Goal: Transaction & Acquisition: Obtain resource

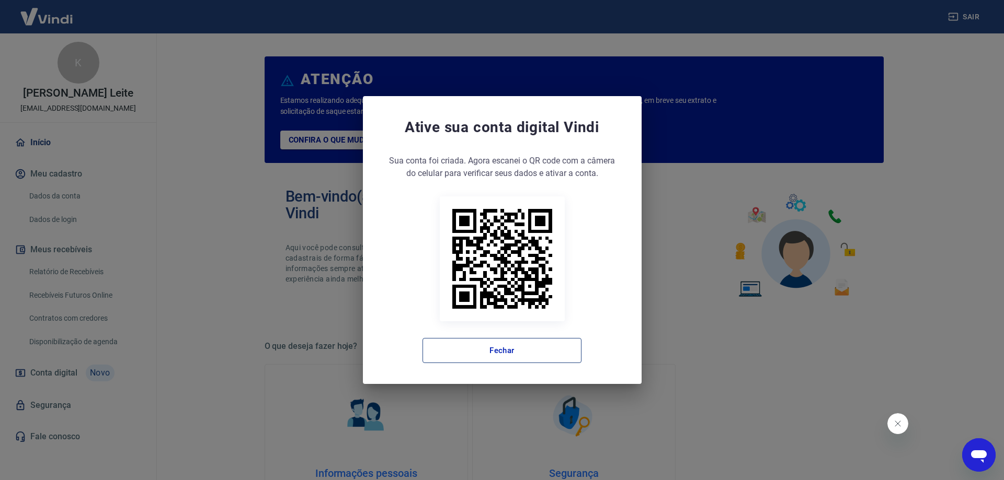
click at [545, 354] on button "Fechar" at bounding box center [501, 350] width 159 height 25
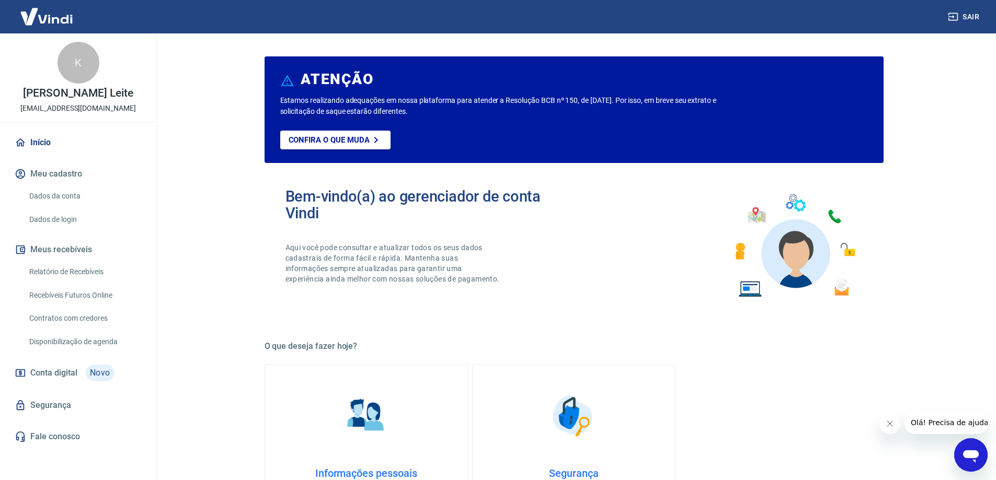
click at [58, 268] on link "Relatório de Recebíveis" at bounding box center [84, 271] width 119 height 21
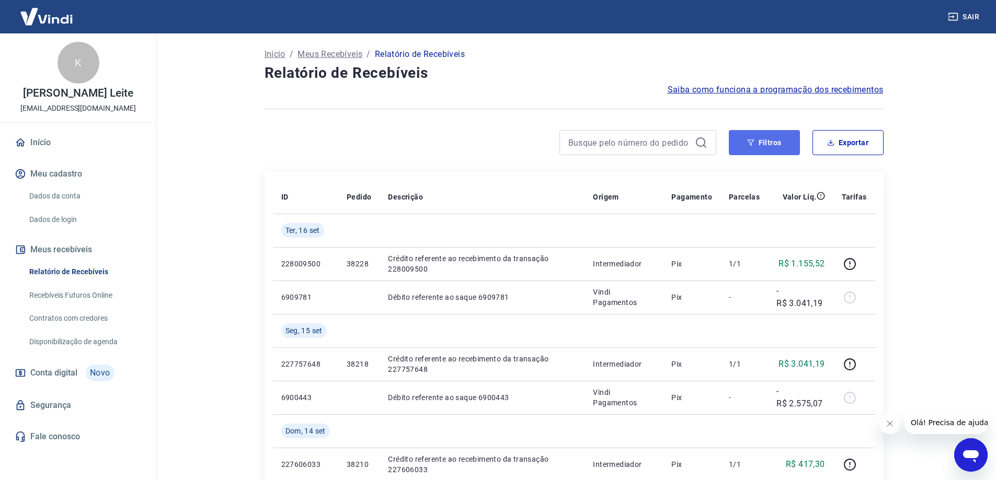
click at [768, 135] on button "Filtros" at bounding box center [764, 142] width 71 height 25
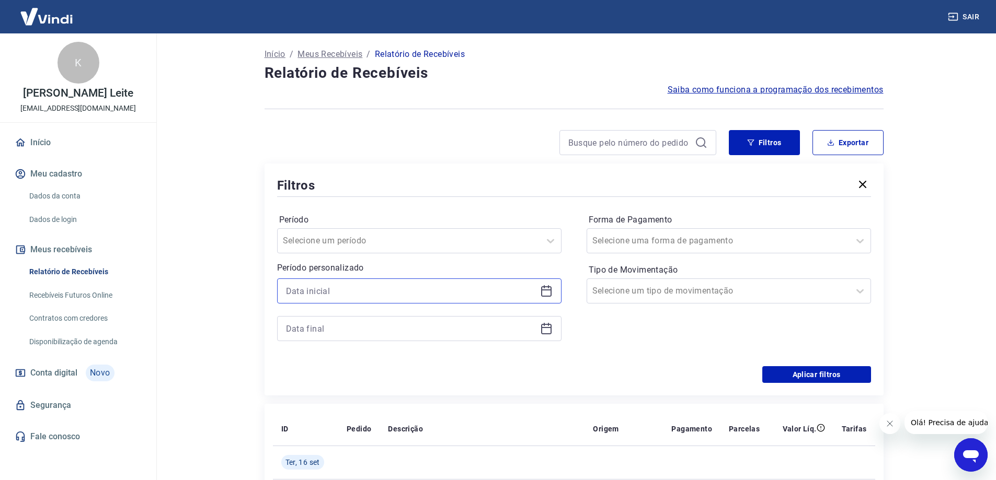
click at [368, 295] on input at bounding box center [411, 291] width 250 height 16
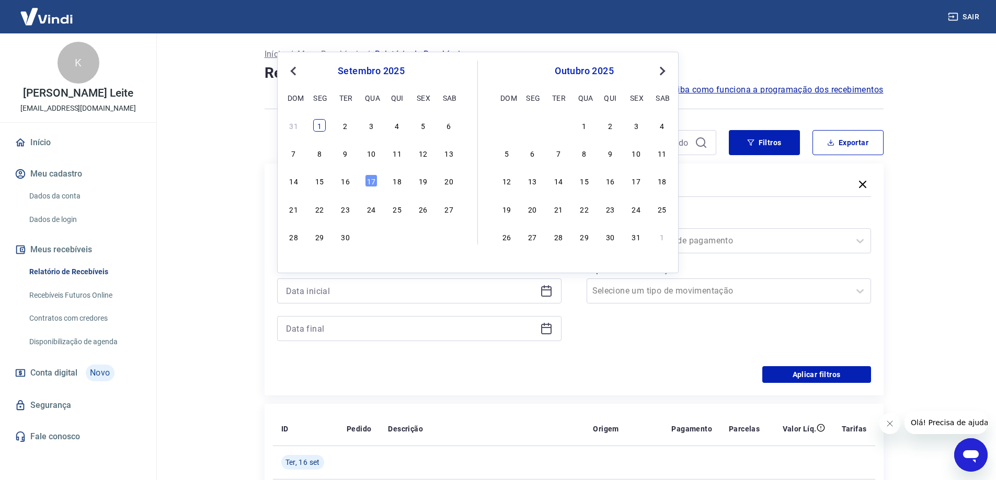
click at [322, 129] on div "1" at bounding box center [319, 125] width 13 height 13
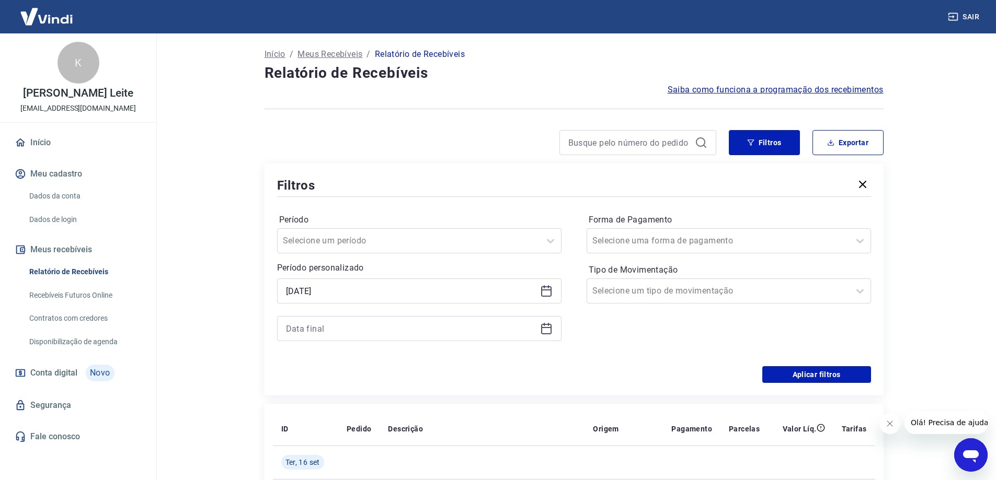
type input "[DATE]"
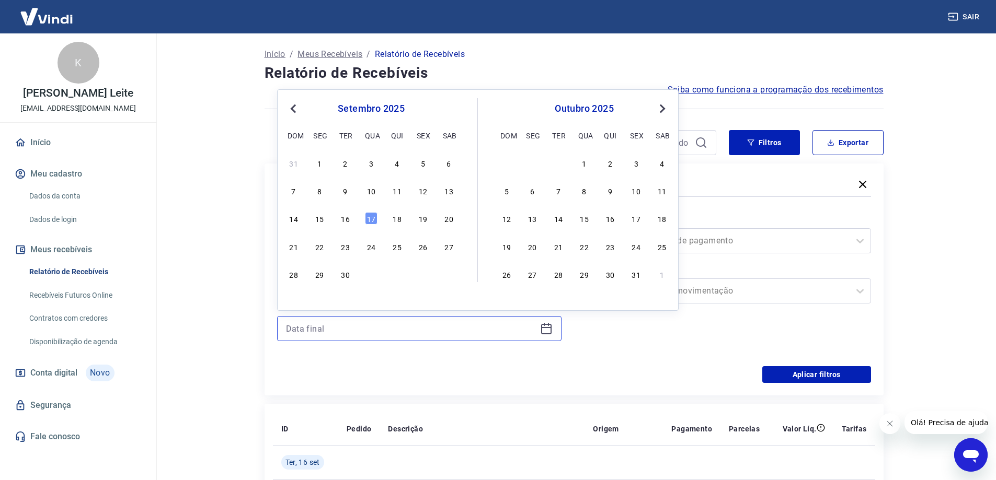
click at [357, 332] on input at bounding box center [411, 329] width 250 height 16
click at [291, 190] on div "7" at bounding box center [294, 191] width 13 height 13
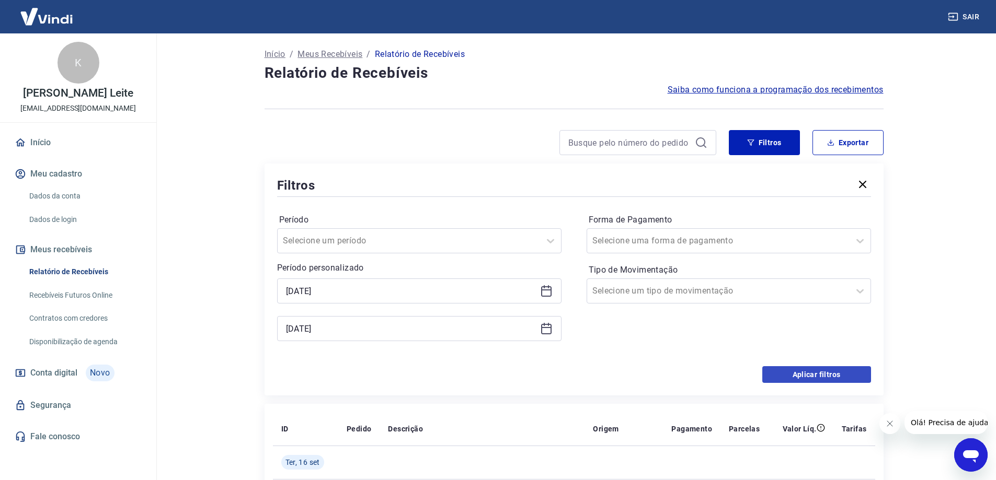
type input "[DATE]"
click at [799, 375] on button "Aplicar filtros" at bounding box center [816, 374] width 109 height 17
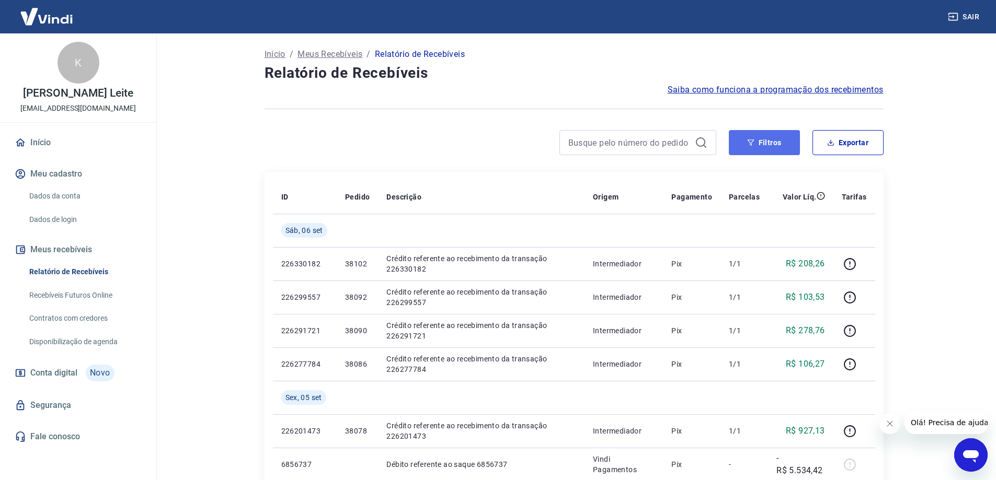
click at [754, 142] on icon "button" at bounding box center [750, 142] width 7 height 7
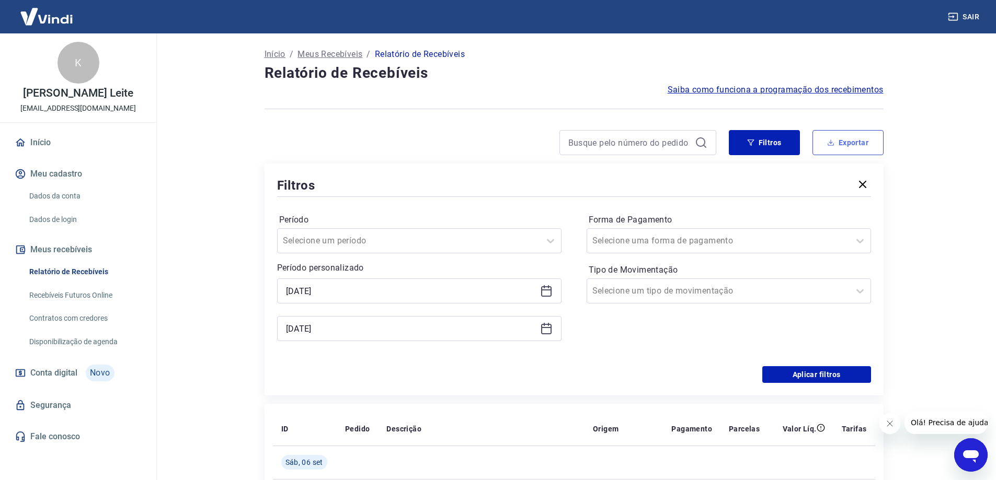
click at [865, 184] on icon "button" at bounding box center [862, 184] width 13 height 13
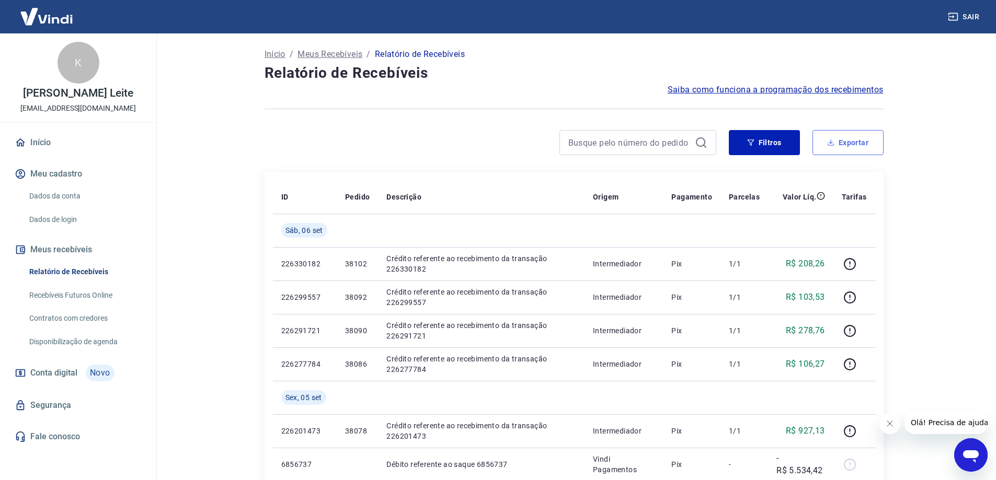
click at [854, 147] on button "Exportar" at bounding box center [847, 142] width 71 height 25
type input "[DATE]"
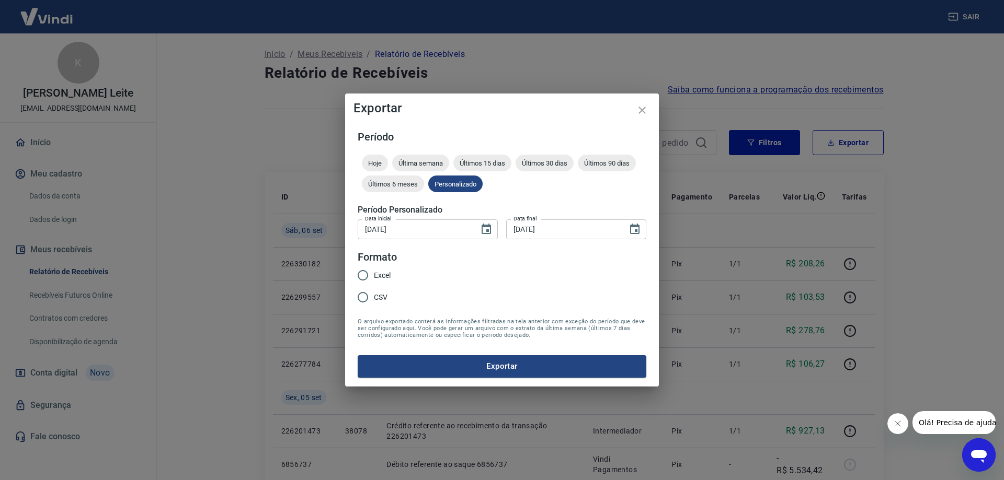
click at [366, 277] on input "Excel" at bounding box center [363, 276] width 22 height 22
radio input "true"
click at [456, 367] on button "Exportar" at bounding box center [502, 366] width 289 height 22
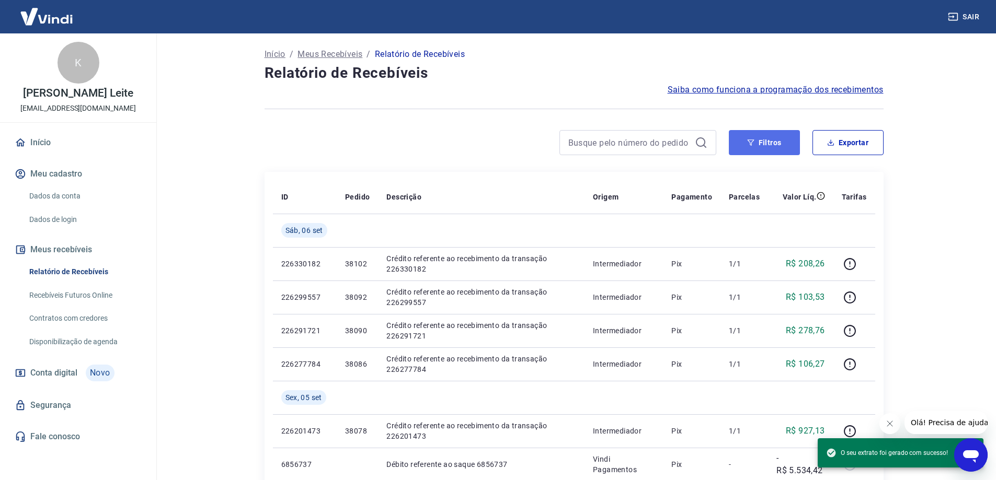
click at [751, 142] on icon "button" at bounding box center [750, 142] width 7 height 7
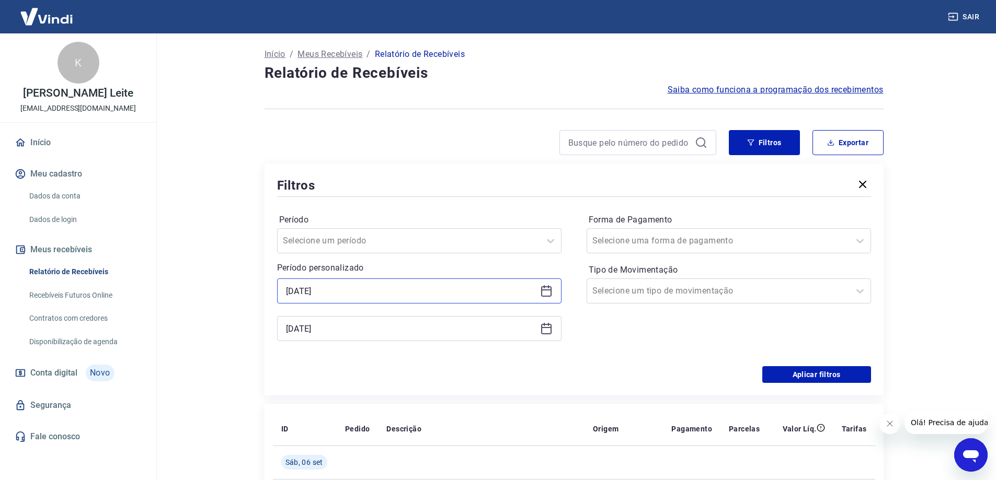
click at [360, 294] on input "[DATE]" at bounding box center [411, 291] width 250 height 16
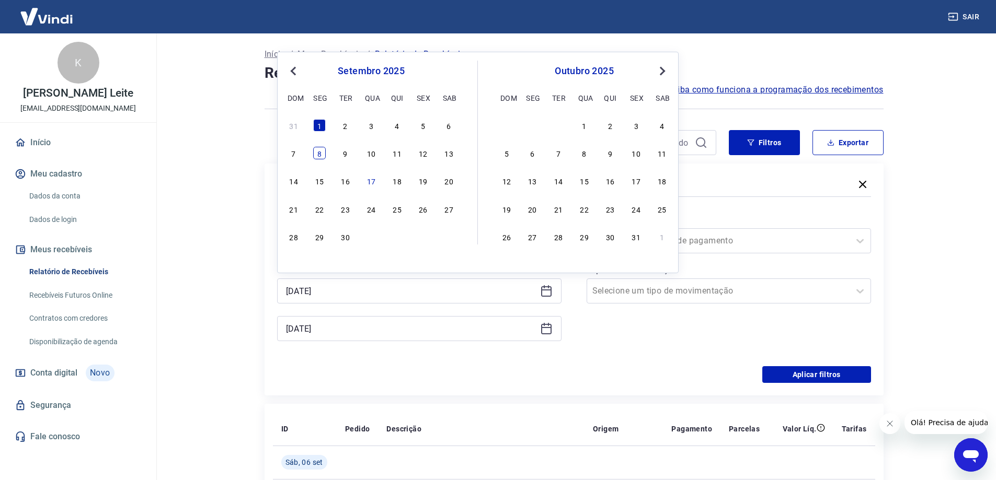
click at [314, 156] on div "8" at bounding box center [319, 153] width 13 height 13
type input "[DATE]"
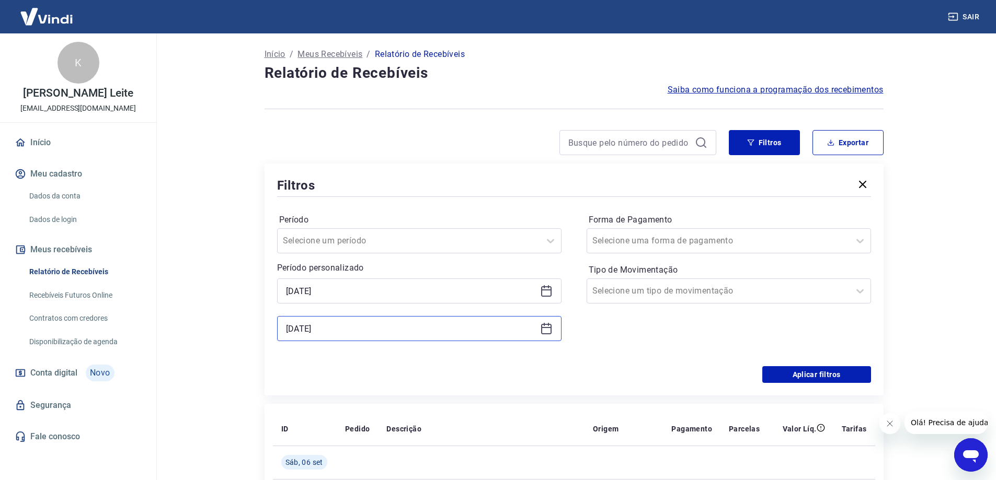
click at [343, 330] on input "[DATE]" at bounding box center [411, 329] width 250 height 16
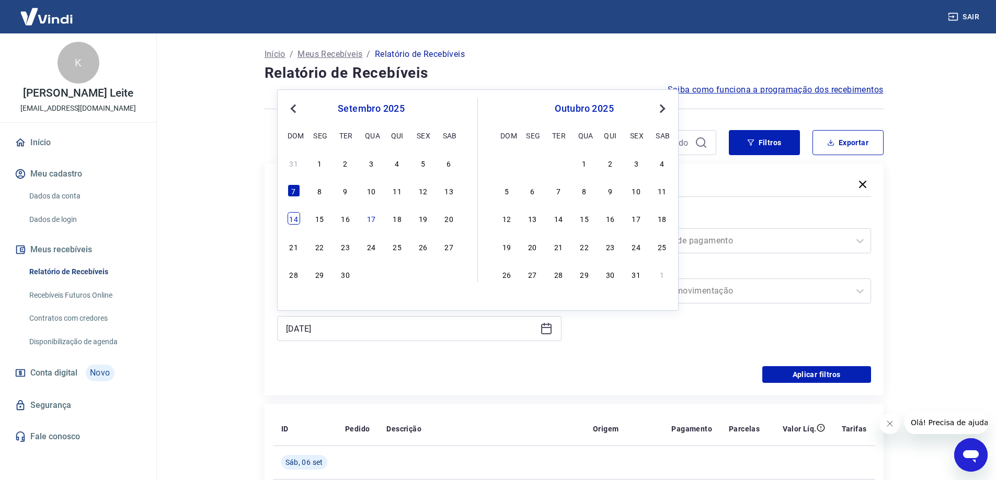
click at [291, 218] on div "14" at bounding box center [294, 218] width 13 height 13
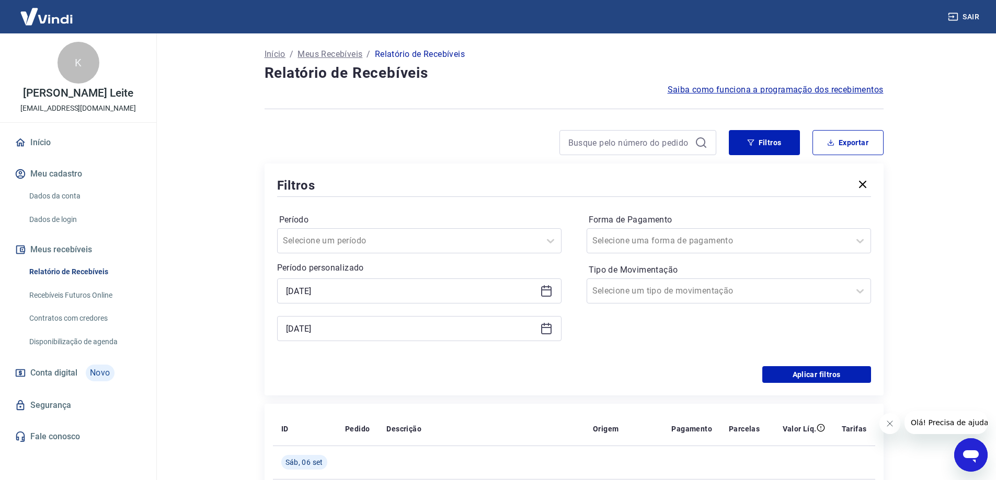
type input "[DATE]"
click at [806, 373] on button "Aplicar filtros" at bounding box center [816, 374] width 109 height 17
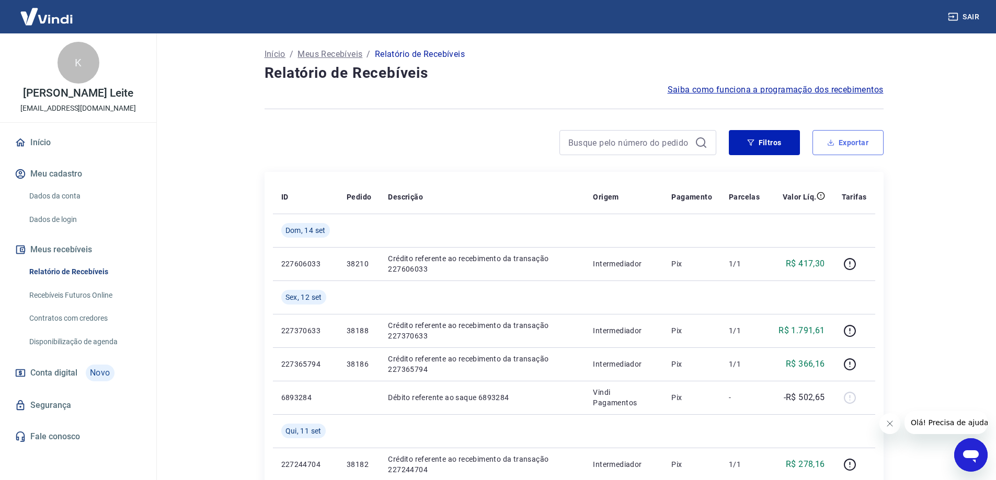
click at [879, 141] on button "Exportar" at bounding box center [847, 142] width 71 height 25
type input "[DATE]"
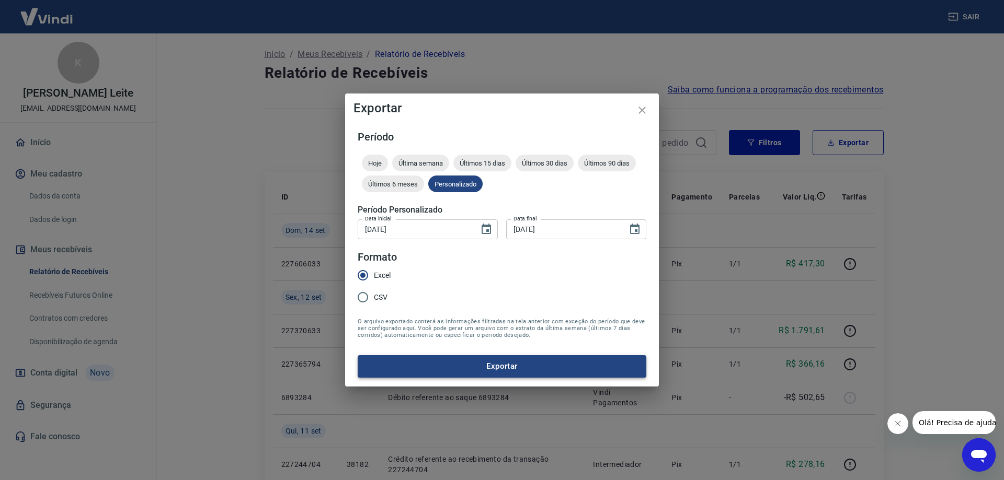
click at [477, 365] on button "Exportar" at bounding box center [502, 366] width 289 height 22
